Goal: Check status: Check status

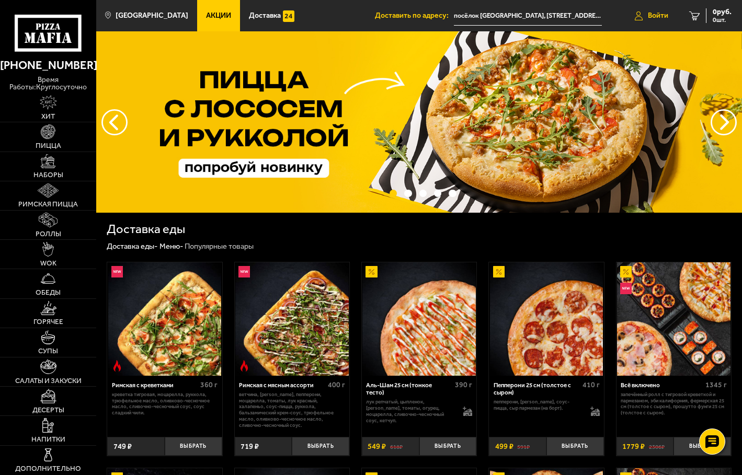
click at [654, 14] on span "Войти" at bounding box center [657, 15] width 20 height 7
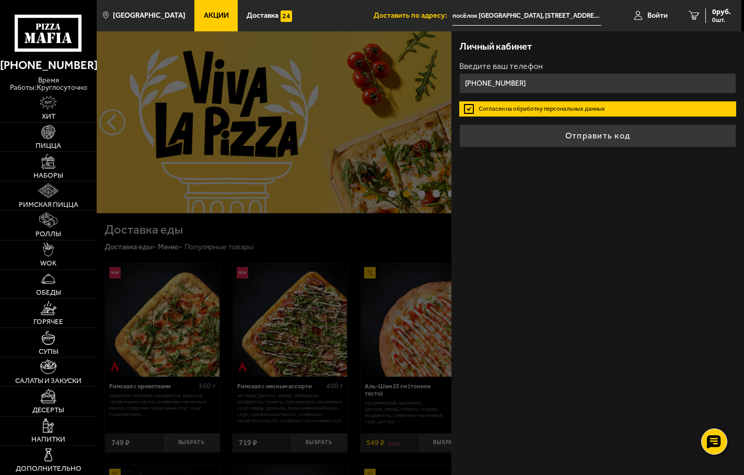
type input "[PHONE_NUMBER]"
click at [627, 227] on div "Личный кабинет Введите ваш телефон [PHONE_NUMBER] Согласен на обработку персона…" at bounding box center [597, 253] width 293 height 444
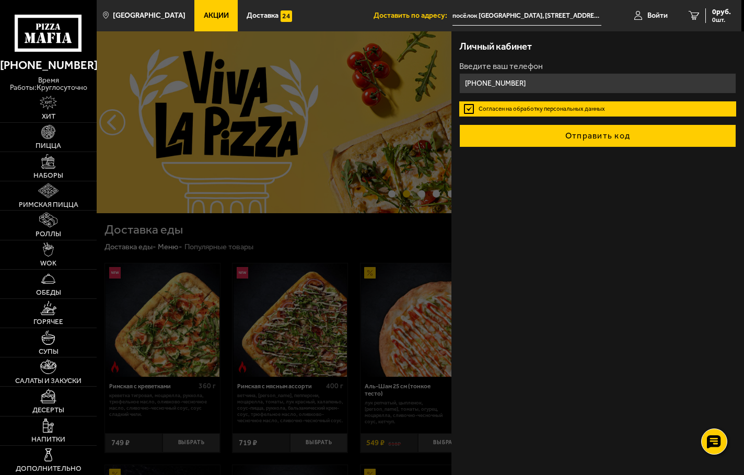
click at [583, 135] on button "Отправить код" at bounding box center [597, 135] width 277 height 23
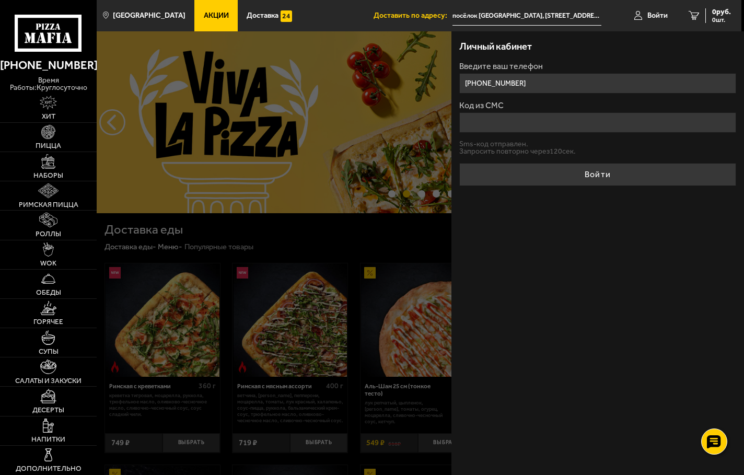
click at [494, 120] on input "Код из СМС" at bounding box center [597, 122] width 277 height 20
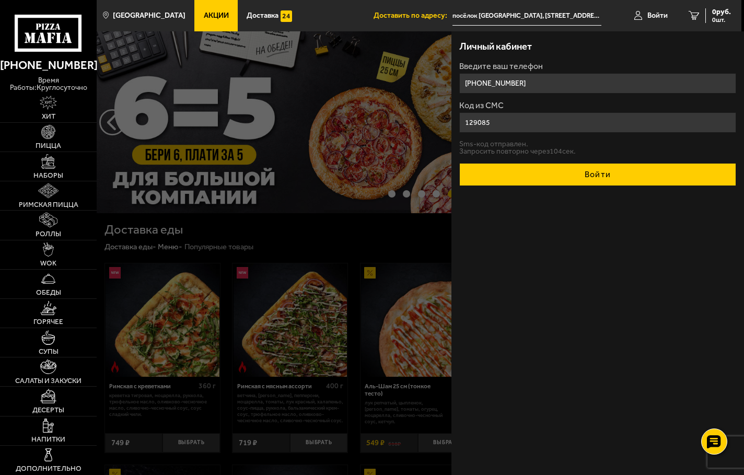
type input "129085"
click at [595, 175] on button "Войти" at bounding box center [597, 174] width 277 height 23
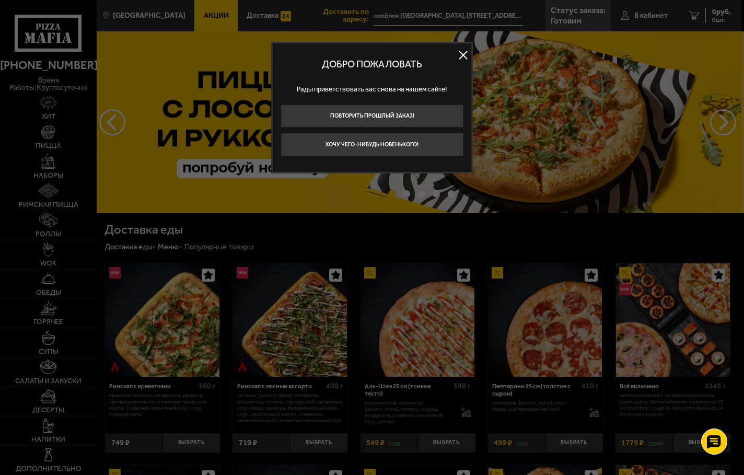
click at [462, 59] on button at bounding box center [464, 55] width 16 height 16
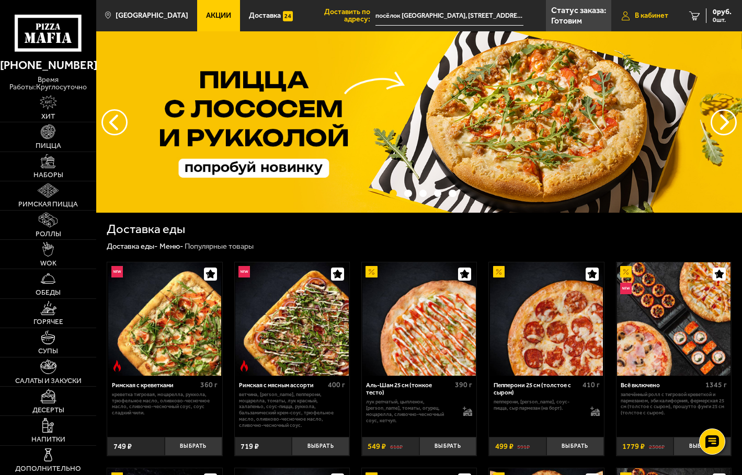
click at [639, 13] on span "В кабинет" at bounding box center [650, 15] width 33 height 7
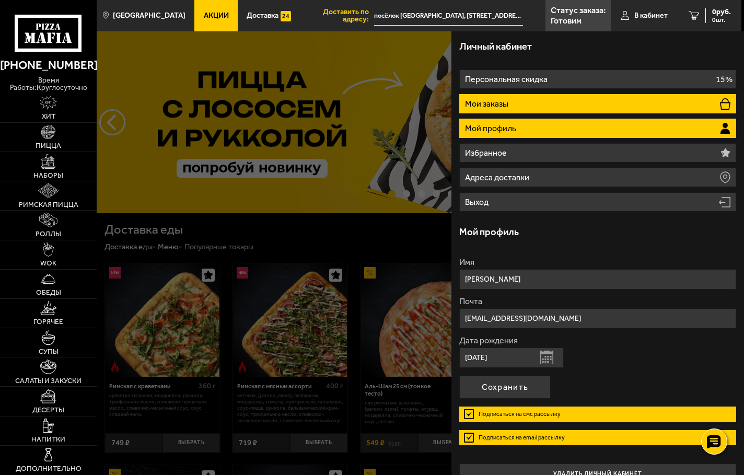
click at [543, 105] on li "Мои заказы" at bounding box center [597, 103] width 277 height 19
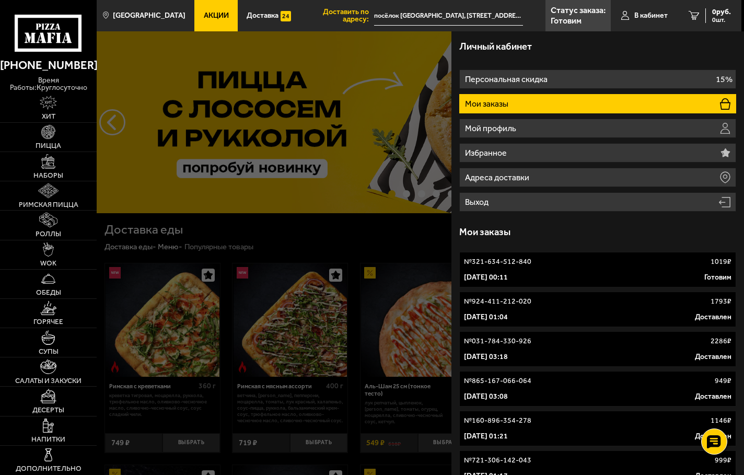
click at [546, 275] on div "[DATE] 00:11 Готовим" at bounding box center [598, 277] width 268 height 10
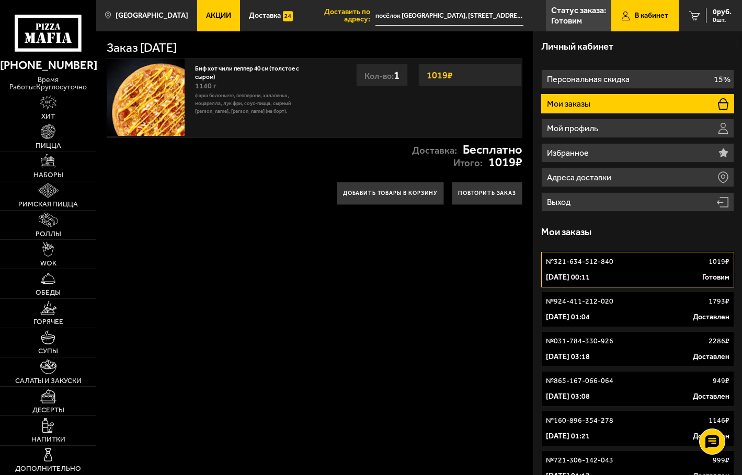
click at [263, 163] on div "Доставка: Бесплатно Итого: 1019 ₽" at bounding box center [314, 156] width 436 height 36
click at [577, 43] on h3 "Личный кабинет" at bounding box center [577, 46] width 72 height 9
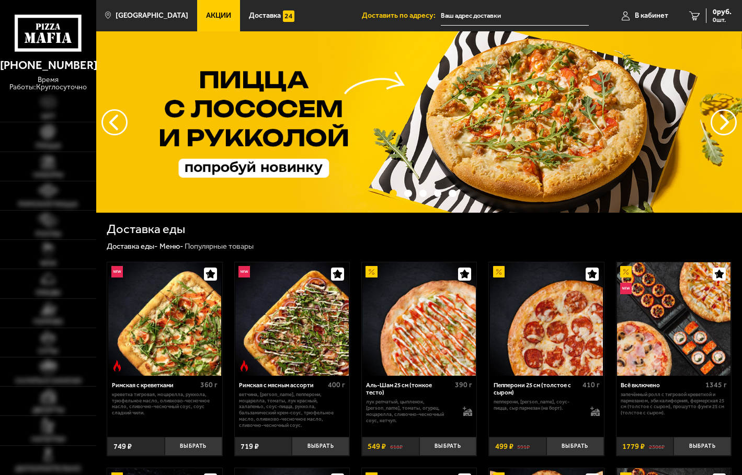
type input "посёлок [GEOGRAPHIC_DATA], [STREET_ADDRESS][PERSON_NAME]"
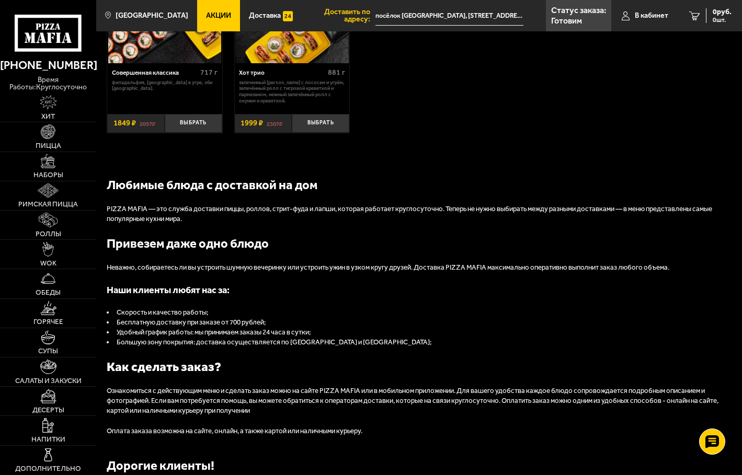
scroll to position [888, 0]
